Goal: Task Accomplishment & Management: Manage account settings

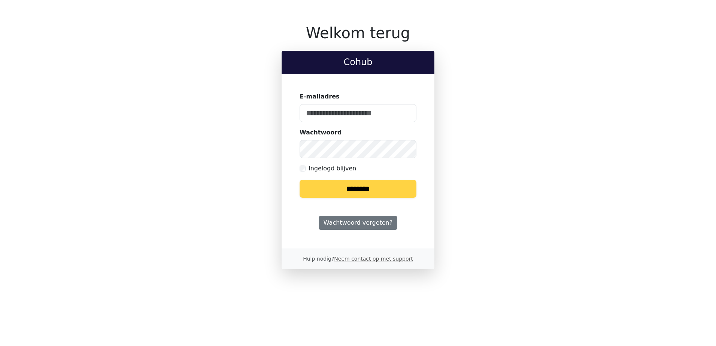
click at [406, 111] on keeper-lock "Open Keeper Popup" at bounding box center [406, 113] width 9 height 9
type input "**********"
click at [363, 184] on input "********" at bounding box center [358, 189] width 117 height 18
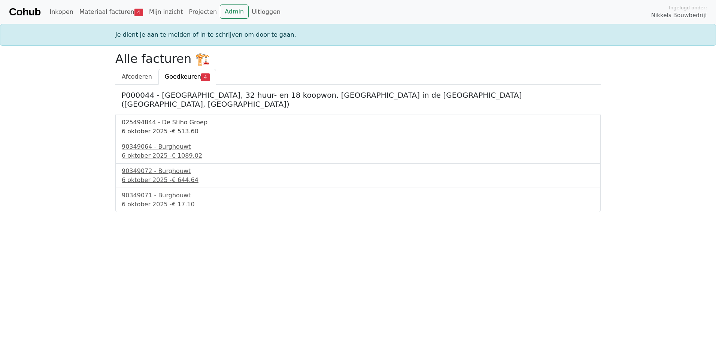
click at [167, 118] on div "025494844 - De Stiho Groep" at bounding box center [358, 122] width 473 height 9
click at [156, 142] on div "90349064 - Burghouwt" at bounding box center [358, 146] width 473 height 9
click at [163, 167] on div "90349072 - Burghouwt" at bounding box center [358, 171] width 473 height 9
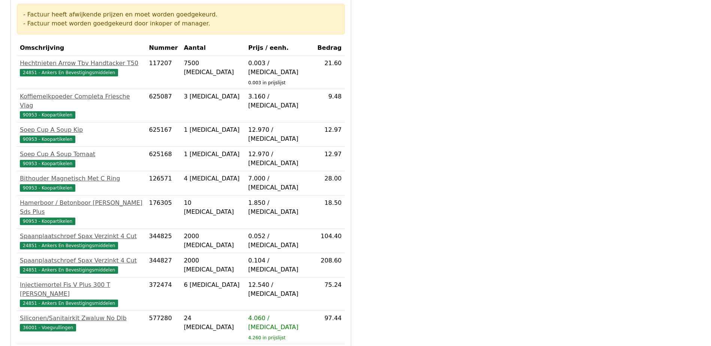
scroll to position [257, 0]
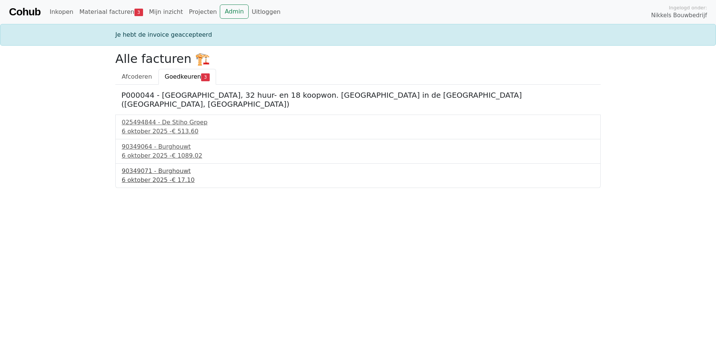
click at [144, 176] on div "6 oktober 2025 - € 17.10" at bounding box center [358, 180] width 473 height 9
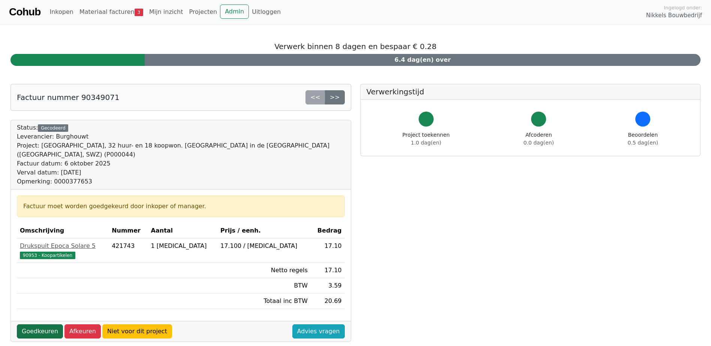
click at [36, 324] on link "Goedkeuren" at bounding box center [40, 331] width 46 height 14
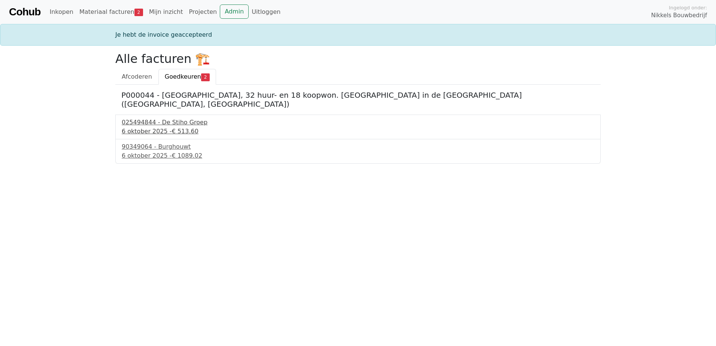
click at [170, 118] on div "025494844 - De Stiho Groep" at bounding box center [358, 122] width 473 height 9
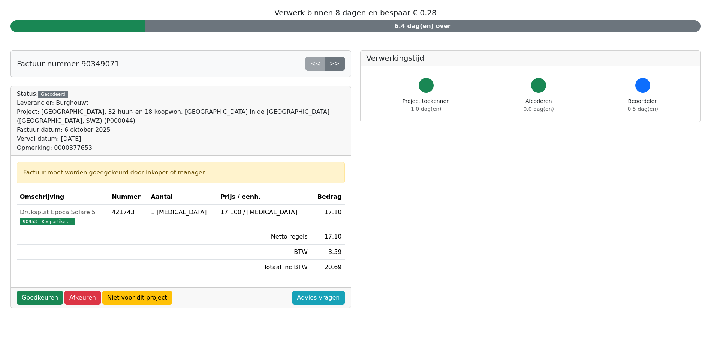
scroll to position [187, 0]
